Goal: Task Accomplishment & Management: Manage account settings

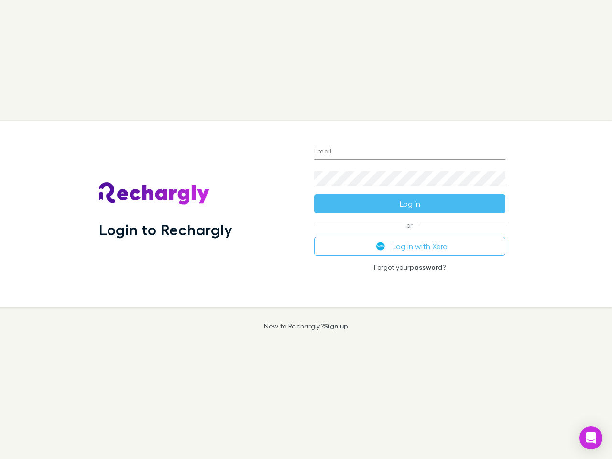
click at [306, 230] on div "Login to Rechargly" at bounding box center [198, 215] width 215 height 186
click at [410, 152] on input "Email" at bounding box center [409, 151] width 191 height 15
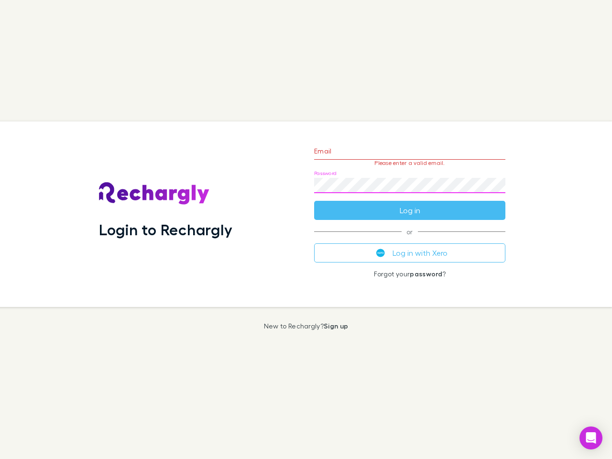
click at [410, 204] on form "Email Please enter a valid email. Password Log in" at bounding box center [409, 178] width 191 height 83
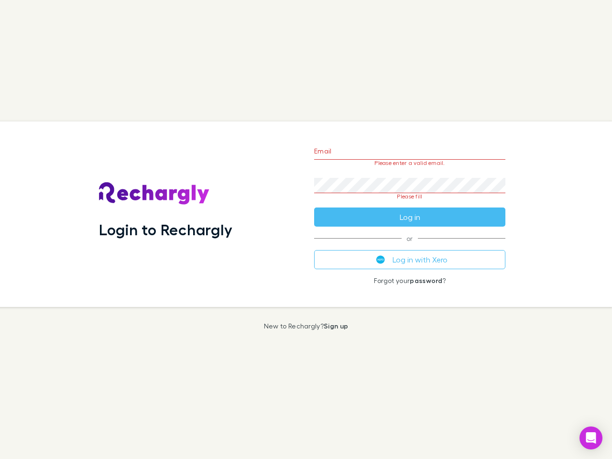
click at [410, 246] on div "Email Please enter a valid email. Password Please fill Log in or Log in with Xe…" at bounding box center [410, 215] width 207 height 186
click at [591, 438] on icon "Open Intercom Messenger" at bounding box center [591, 437] width 10 height 11
